Goal: Information Seeking & Learning: Learn about a topic

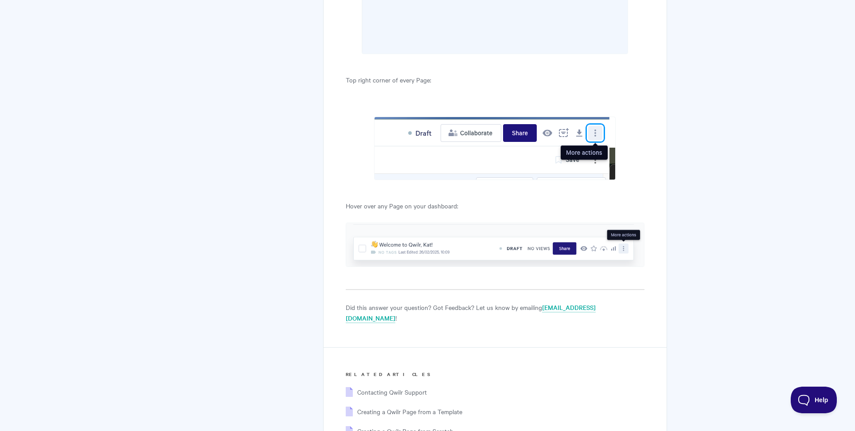
scroll to position [2685, 0]
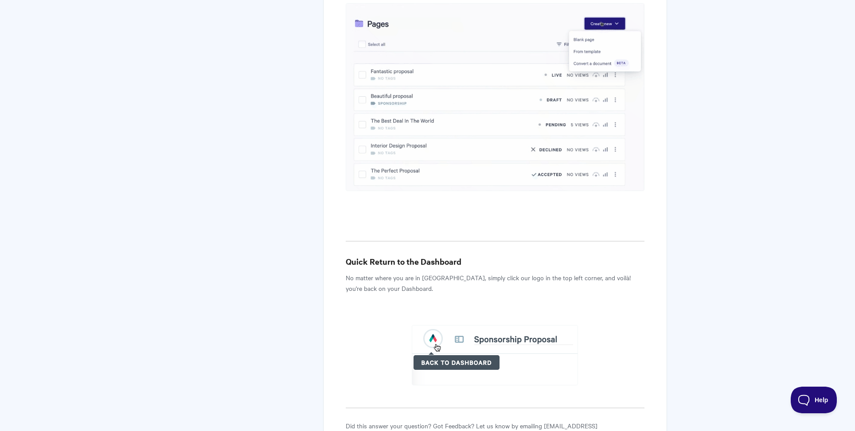
scroll to position [2117, 0]
